Goal: Task Accomplishment & Management: Manage account settings

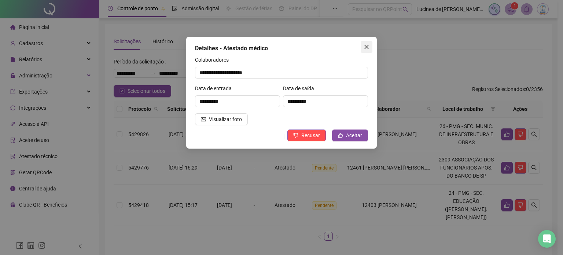
click at [366, 47] on icon "close" at bounding box center [366, 47] width 4 height 4
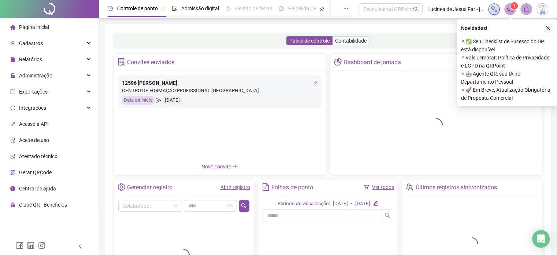
click at [545, 29] on button "button" at bounding box center [548, 28] width 9 height 9
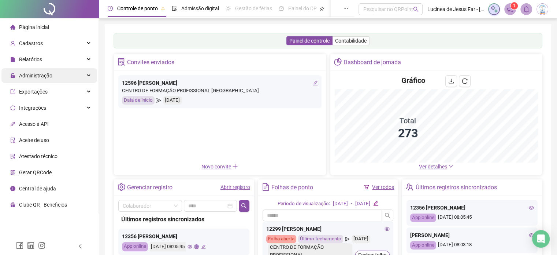
click at [60, 73] on div "Administração" at bounding box center [49, 75] width 96 height 15
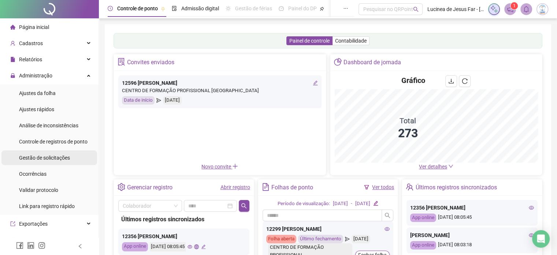
click at [62, 155] on span "Gestão de solicitações" at bounding box center [44, 158] width 51 height 6
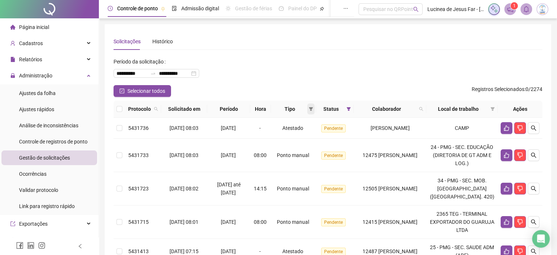
click at [309, 108] on icon "filter" at bounding box center [311, 109] width 4 height 4
click at [274, 133] on span "Atestado" at bounding box center [282, 135] width 21 height 6
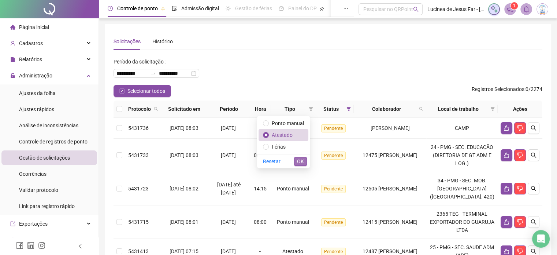
click at [299, 159] on span "OK" at bounding box center [300, 161] width 7 height 8
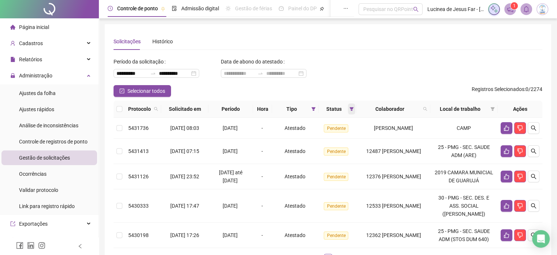
click at [348, 105] on span at bounding box center [351, 108] width 7 height 11
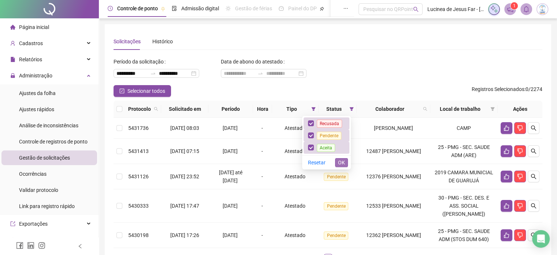
click at [344, 165] on span "OK" at bounding box center [341, 162] width 7 height 8
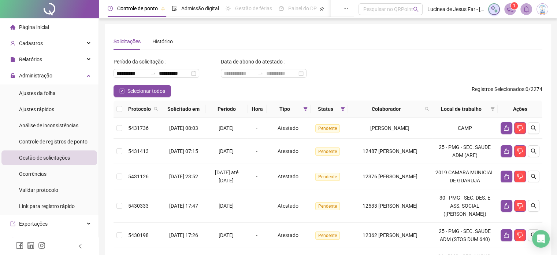
click at [427, 111] on div "Colaborador" at bounding box center [390, 109] width 78 height 8
click at [429, 109] on span at bounding box center [427, 108] width 7 height 11
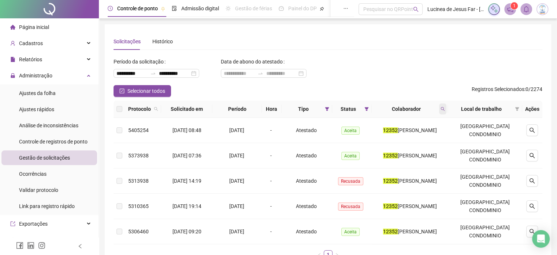
click at [445, 109] on icon "search" at bounding box center [443, 109] width 4 height 4
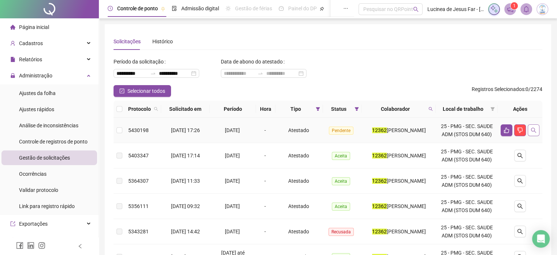
click at [536, 133] on icon "search" at bounding box center [534, 130] width 6 height 6
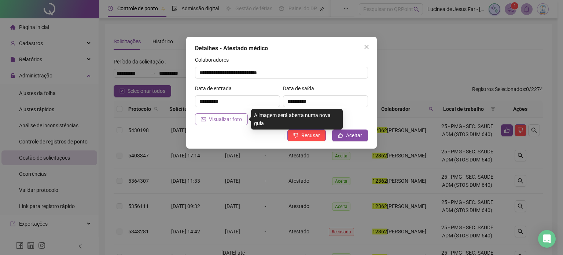
click at [211, 117] on span "Visualizar foto" at bounding box center [225, 119] width 33 height 8
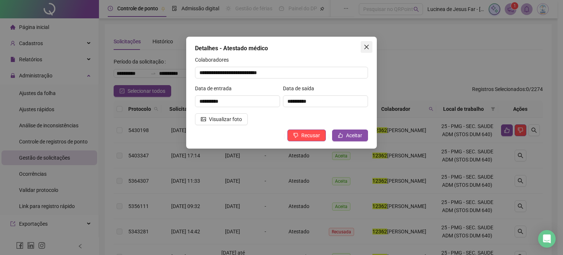
click at [362, 45] on span "Close" at bounding box center [367, 47] width 12 height 6
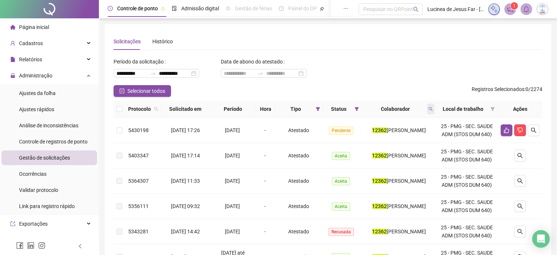
click at [433, 108] on icon "search" at bounding box center [431, 109] width 4 height 4
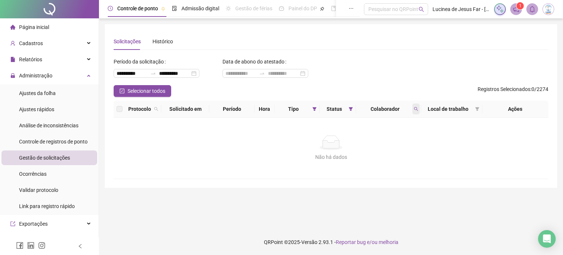
click at [415, 109] on icon "search" at bounding box center [416, 109] width 4 height 4
click at [416, 110] on icon "search" at bounding box center [416, 109] width 4 height 4
click at [416, 108] on icon "search" at bounding box center [416, 109] width 4 height 4
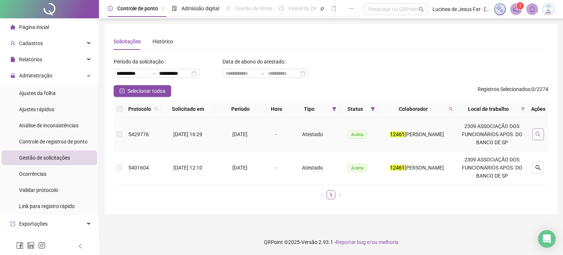
click at [538, 131] on icon "search" at bounding box center [538, 134] width 6 height 6
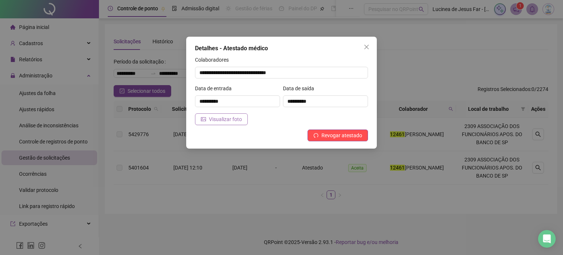
click at [227, 119] on span "Visualizar foto" at bounding box center [225, 119] width 33 height 8
click at [368, 47] on icon "close" at bounding box center [366, 47] width 6 height 6
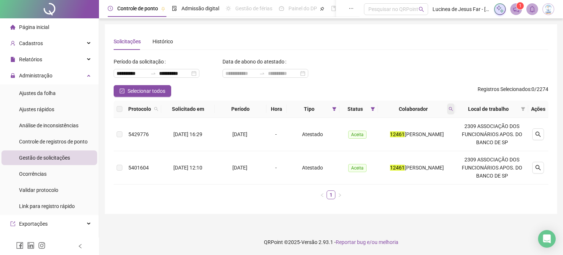
click at [453, 110] on icon "search" at bounding box center [451, 109] width 4 height 4
type input "*****"
